Goal: Task Accomplishment & Management: Manage account settings

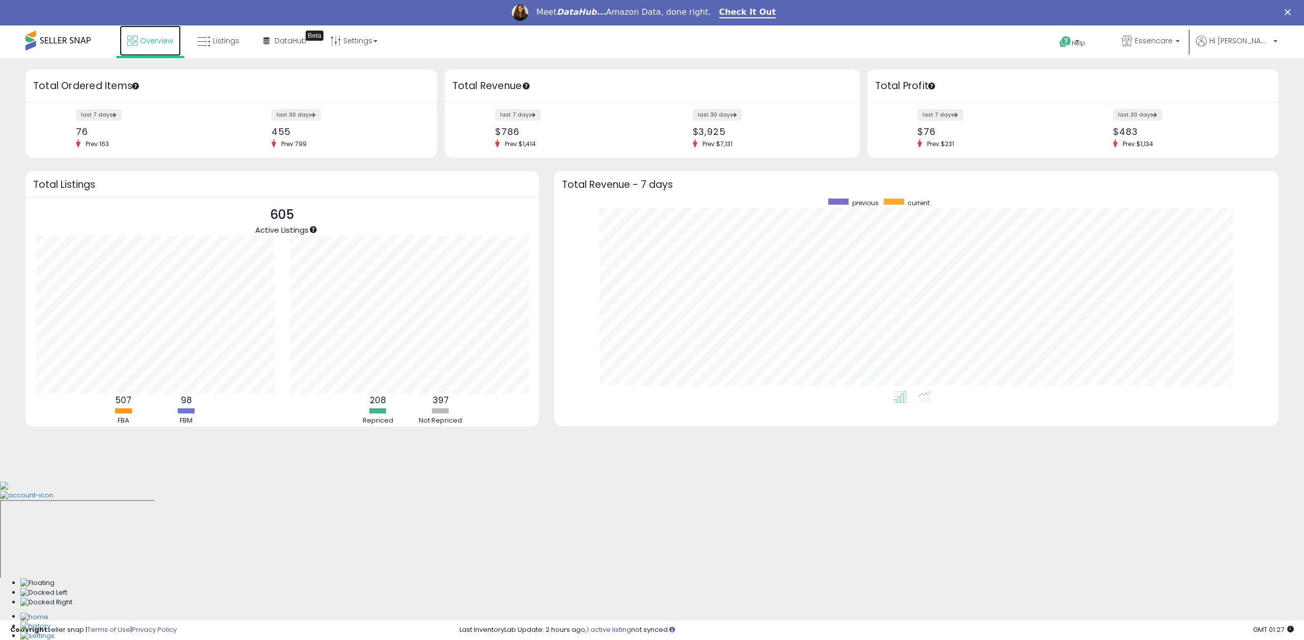
click at [154, 46] on link "Overview" at bounding box center [150, 40] width 61 height 31
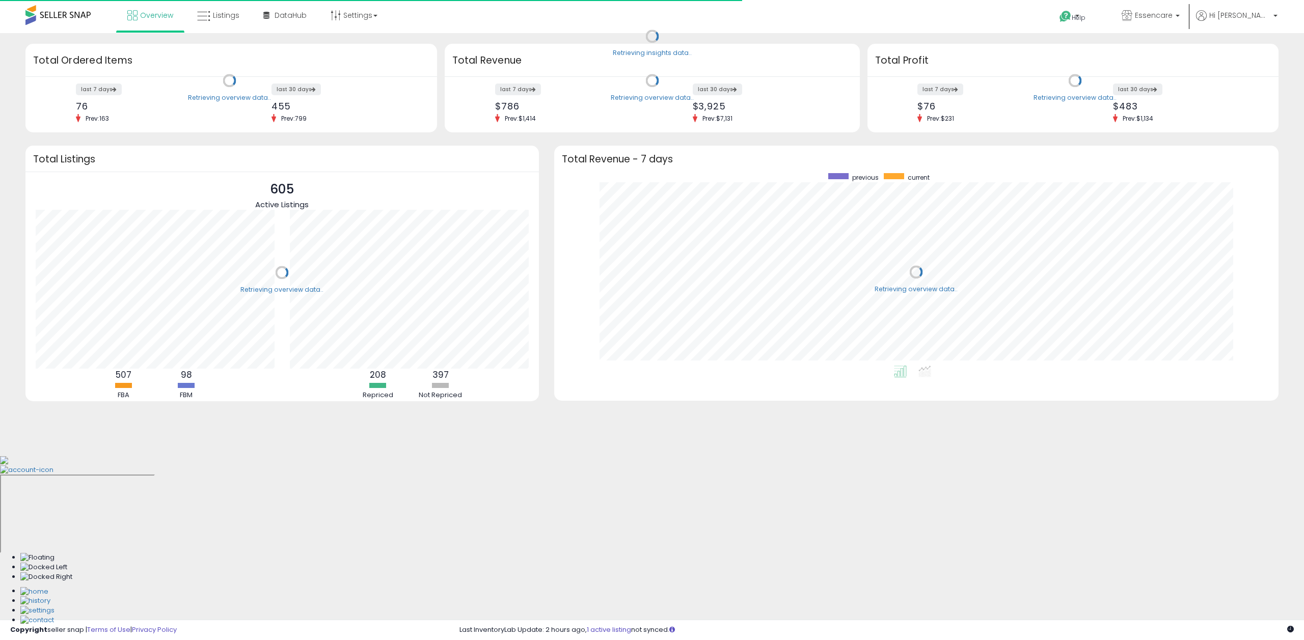
scroll to position [193, 704]
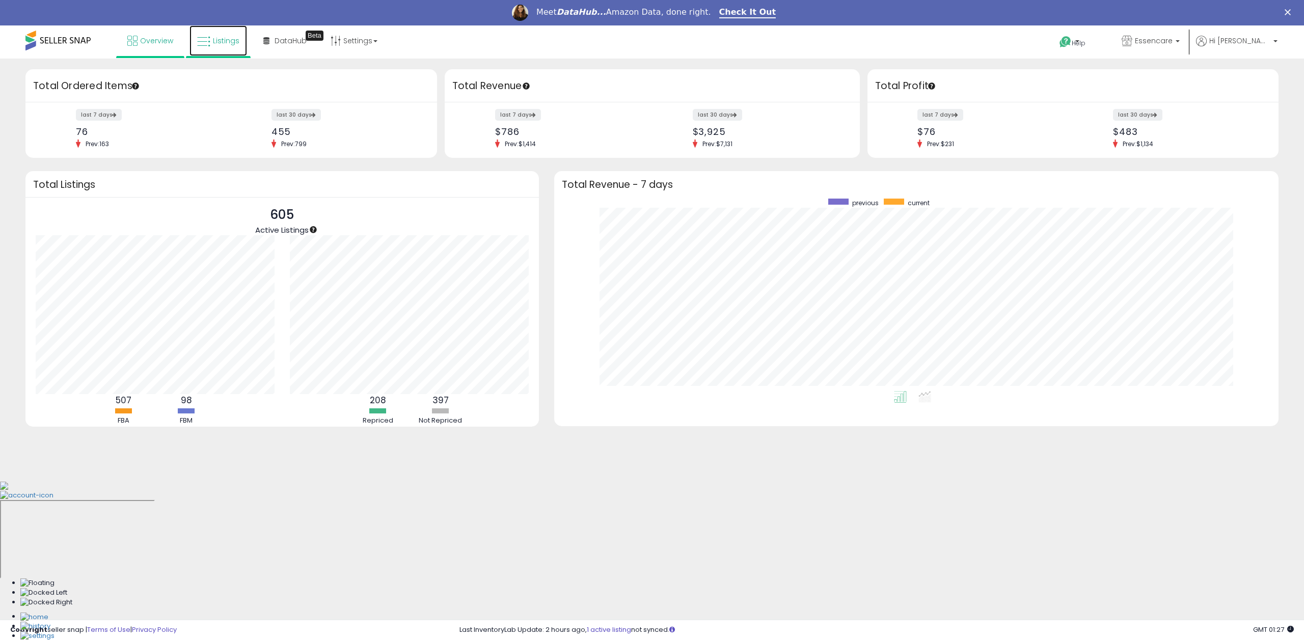
click at [197, 35] on icon at bounding box center [203, 41] width 13 height 13
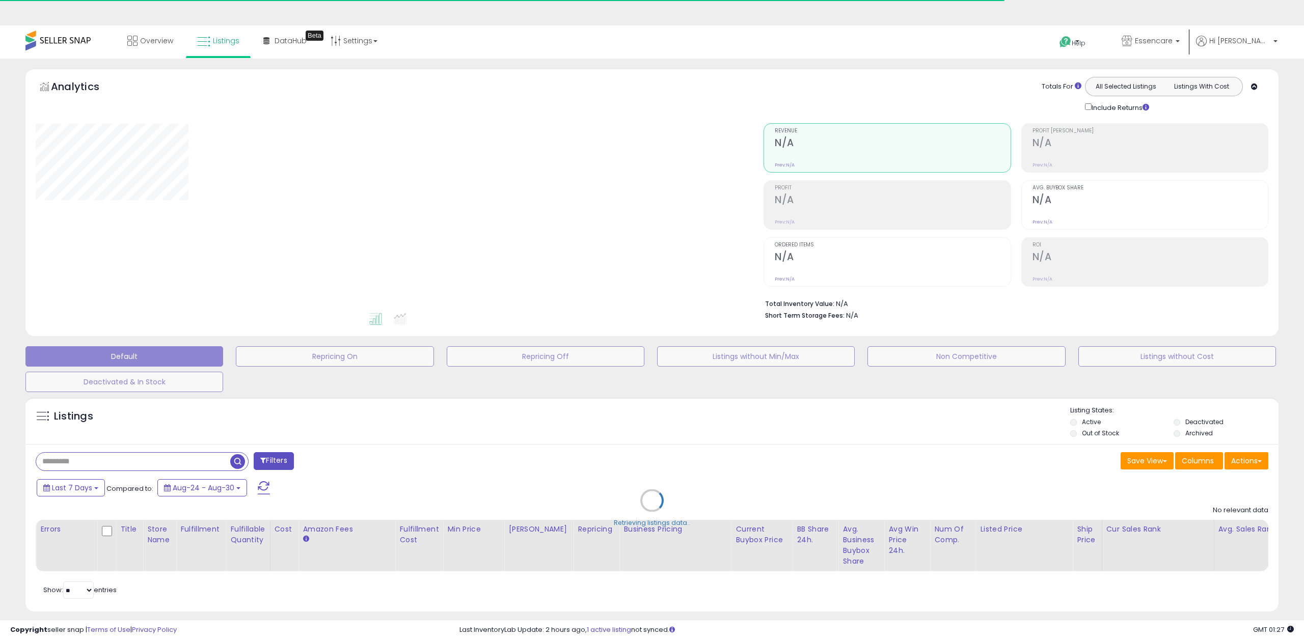
click at [201, 441] on div "Retrieving listings data.." at bounding box center [652, 508] width 1268 height 232
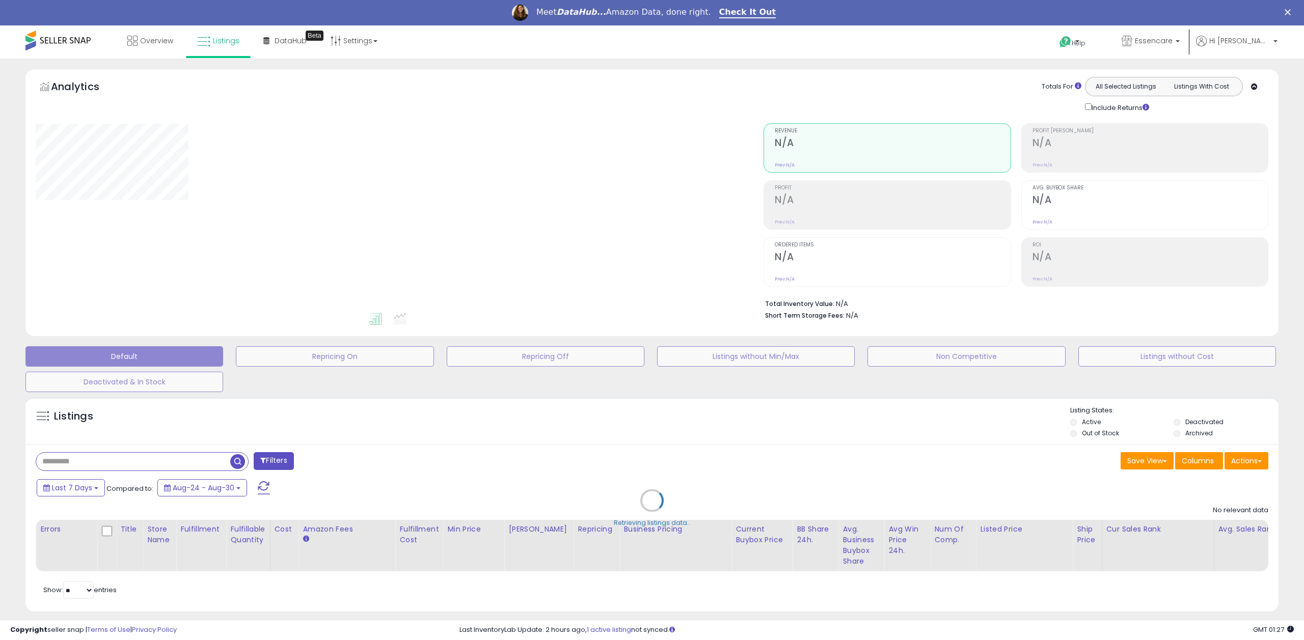
click at [199, 434] on div "Retrieving listings data.." at bounding box center [652, 508] width 1268 height 232
click at [197, 459] on div "Retrieving listings data.." at bounding box center [652, 508] width 1268 height 232
click at [199, 466] on div "Retrieving listings data.." at bounding box center [652, 508] width 1268 height 232
click at [199, 462] on div "Retrieving listings data.." at bounding box center [652, 508] width 1268 height 232
click at [185, 462] on div "Retrieving listings data.." at bounding box center [652, 508] width 1268 height 232
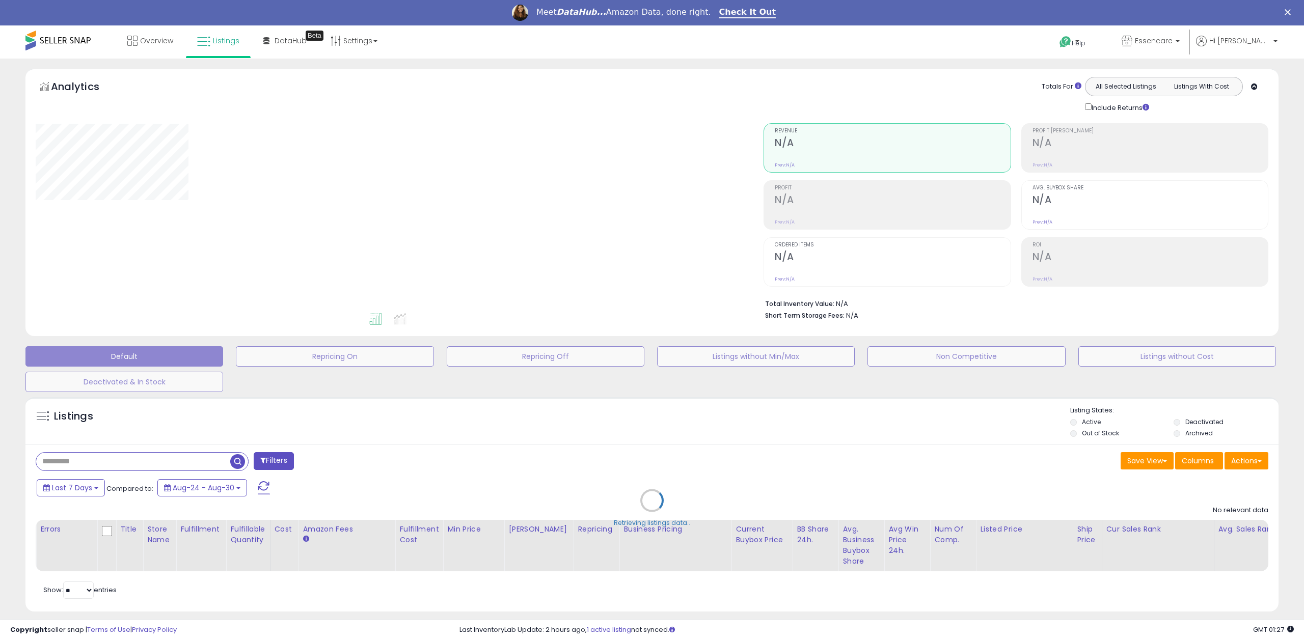
click at [175, 460] on div "Retrieving listings data.." at bounding box center [652, 508] width 1268 height 232
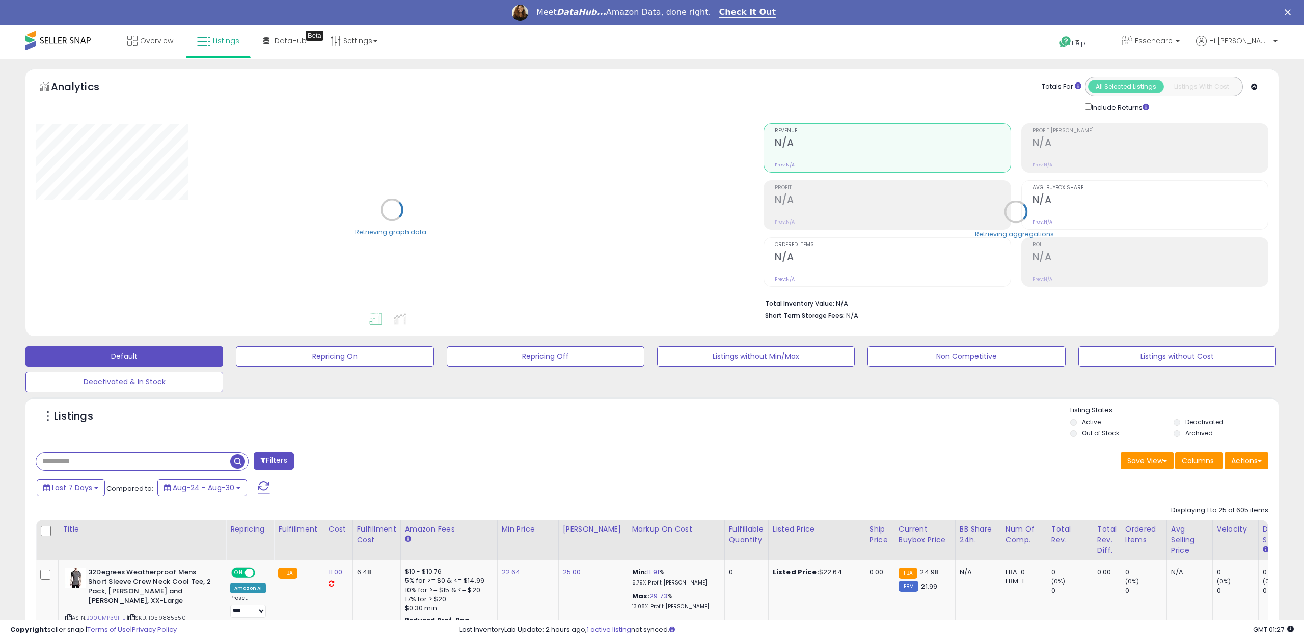
click at [175, 460] on input "text" at bounding box center [133, 462] width 194 height 18
click at [175, 460] on input "text" at bounding box center [193, 462] width 314 height 18
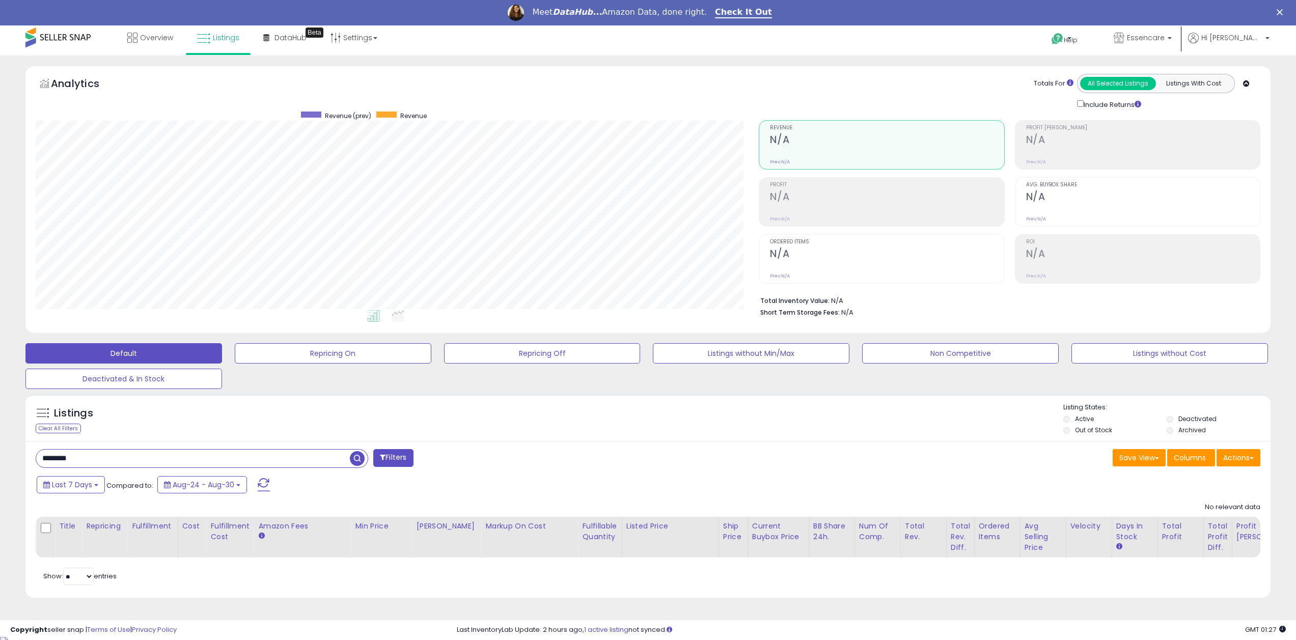
scroll to position [7, 0]
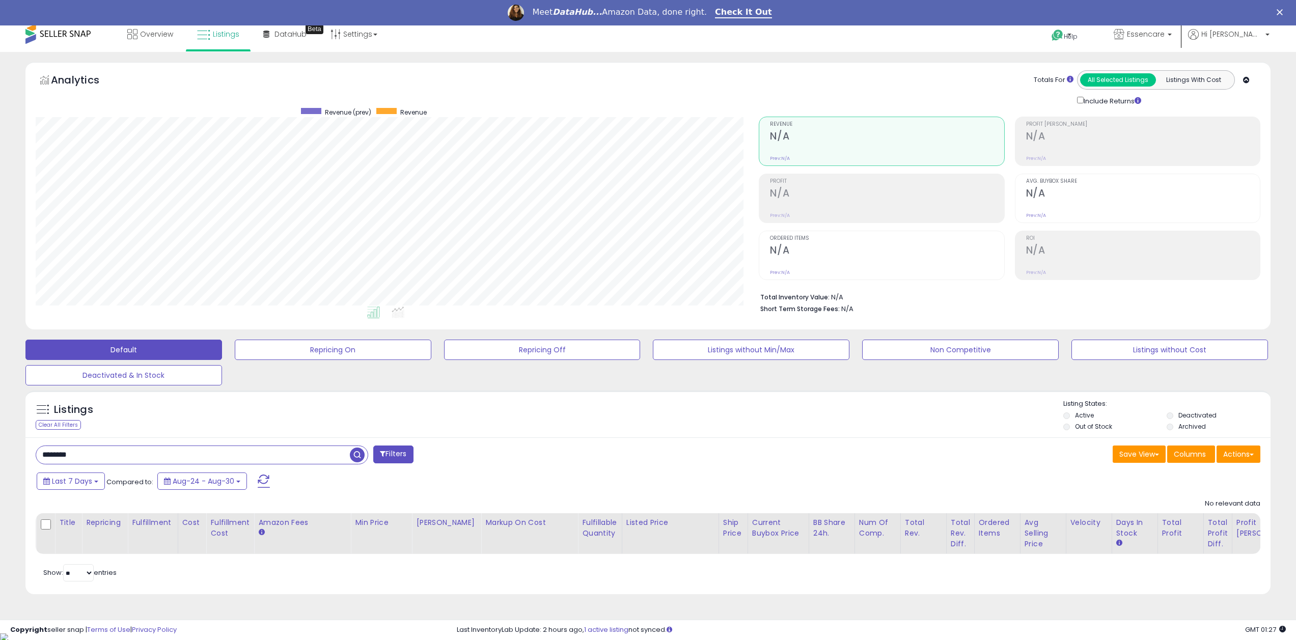
click at [85, 453] on input "*******" at bounding box center [193, 455] width 314 height 18
type input "******"
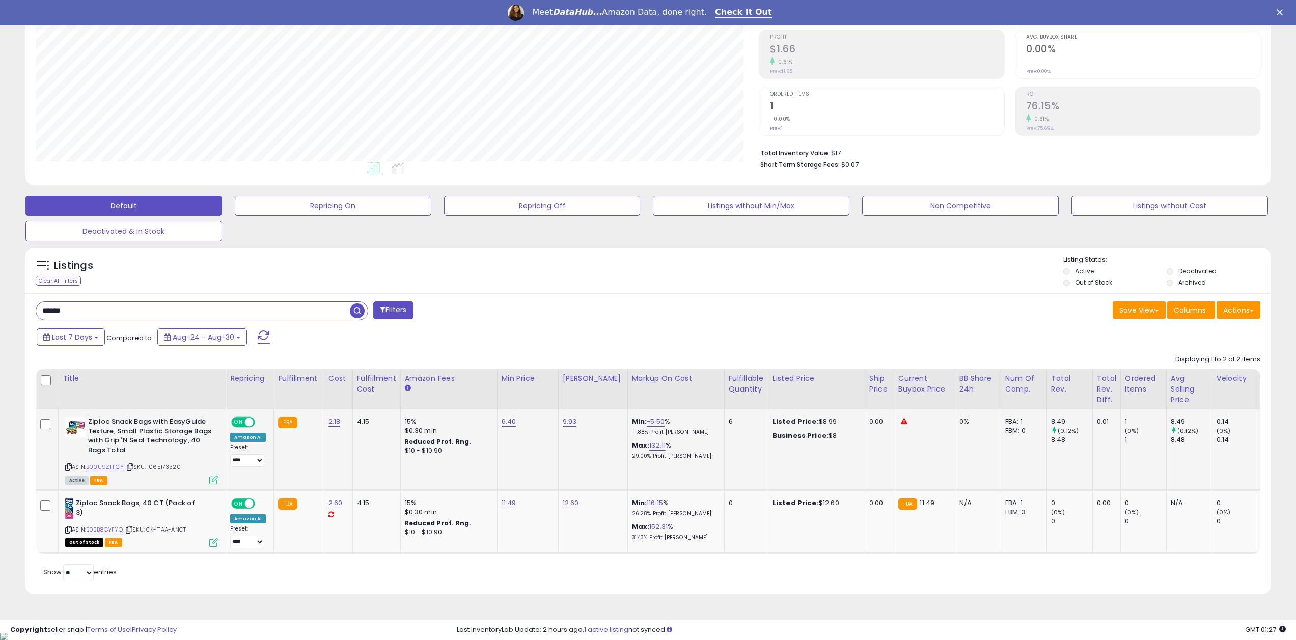
scroll to position [209, 723]
click at [124, 436] on b "Ziploc Snack Bags with EasyGuide Texture, Small Plastic Storage Bags with Grip …" at bounding box center [150, 437] width 124 height 40
click at [504, 420] on link "6.40" at bounding box center [509, 422] width 15 height 10
click at [558, 424] on td "9.93" at bounding box center [592, 449] width 69 height 80
click at [572, 422] on link "9.93" at bounding box center [570, 422] width 14 height 10
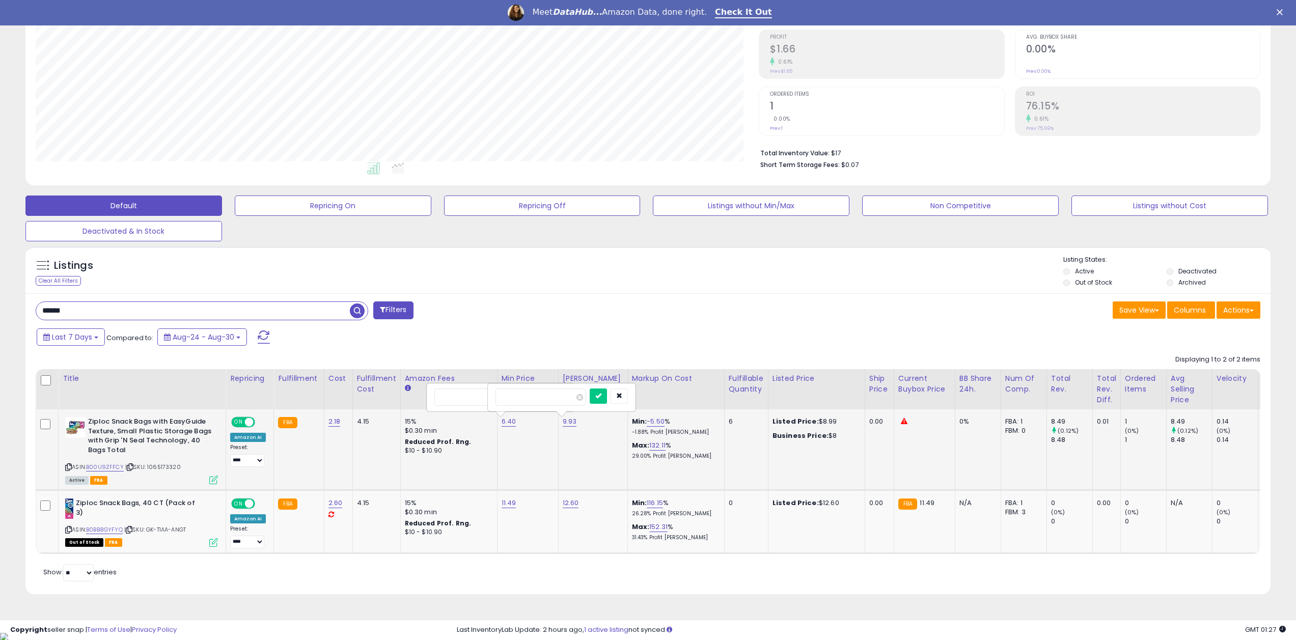
drag, startPoint x: 526, startPoint y: 404, endPoint x: 489, endPoint y: 397, distance: 37.4
click at [489, 397] on div "****" at bounding box center [561, 397] width 147 height 27
type input "****"
click at [607, 393] on button "submit" at bounding box center [598, 396] width 17 height 15
click at [646, 336] on div "Last 7 Days Compared to: Aug-24 - Aug-30" at bounding box center [493, 338] width 919 height 23
